Goal: Task Accomplishment & Management: Use online tool/utility

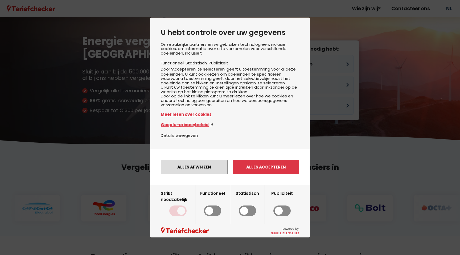
click at [209, 175] on button "Alles afwijzen" at bounding box center [194, 167] width 67 height 15
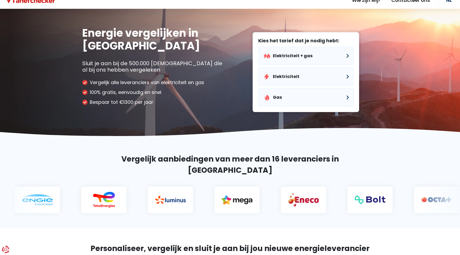
scroll to position [3, 0]
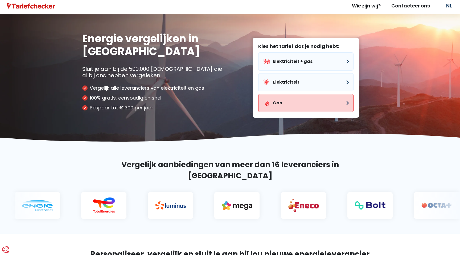
click at [282, 97] on button "Gas" at bounding box center [305, 103] width 95 height 18
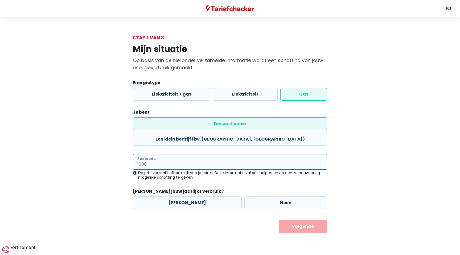
click at [208, 154] on input "Postcode" at bounding box center [230, 161] width 195 height 15
type input "1980"
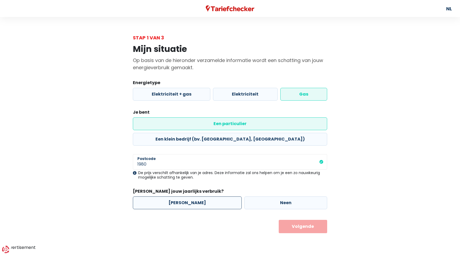
click at [183, 197] on label "[PERSON_NAME]" at bounding box center [187, 203] width 109 height 13
click at [183, 197] on input "[PERSON_NAME]" at bounding box center [187, 203] width 109 height 13
radio input "true"
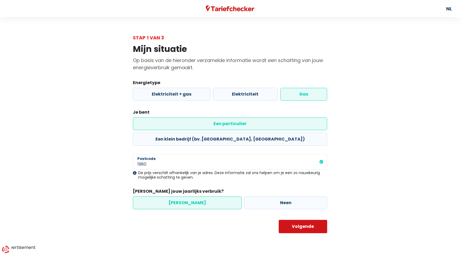
click at [295, 220] on button "Volgende" at bounding box center [303, 226] width 49 height 13
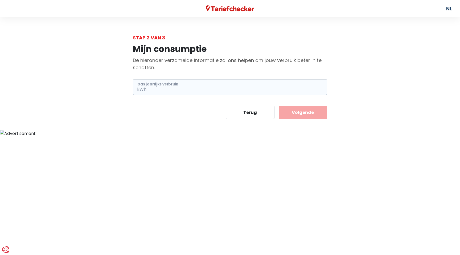
click at [193, 95] on input "Gas jaarlijks verbruik" at bounding box center [238, 87] width 180 height 15
paste input "17.518"
click at [152, 90] on input "17.518" at bounding box center [238, 87] width 180 height 15
type input "17518"
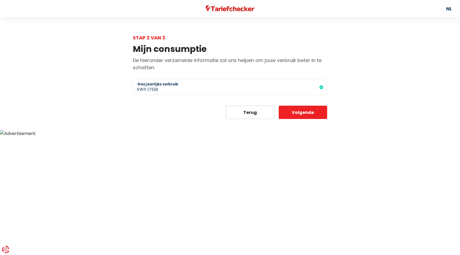
click at [205, 107] on div "Terug Volgende" at bounding box center [230, 112] width 195 height 13
click at [297, 110] on button "Volgende" at bounding box center [303, 112] width 49 height 13
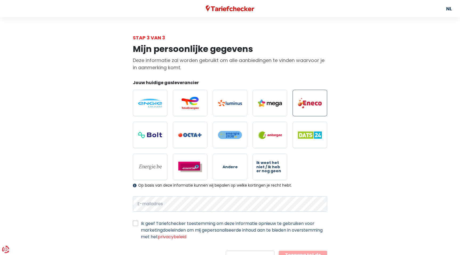
click at [310, 100] on img at bounding box center [310, 103] width 24 height 11
click at [310, 100] on input "radio" at bounding box center [310, 103] width 35 height 27
radio input "true"
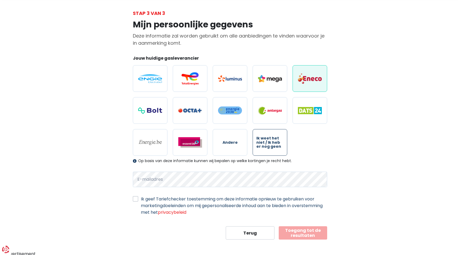
scroll to position [26, 0]
